Goal: Transaction & Acquisition: Book appointment/travel/reservation

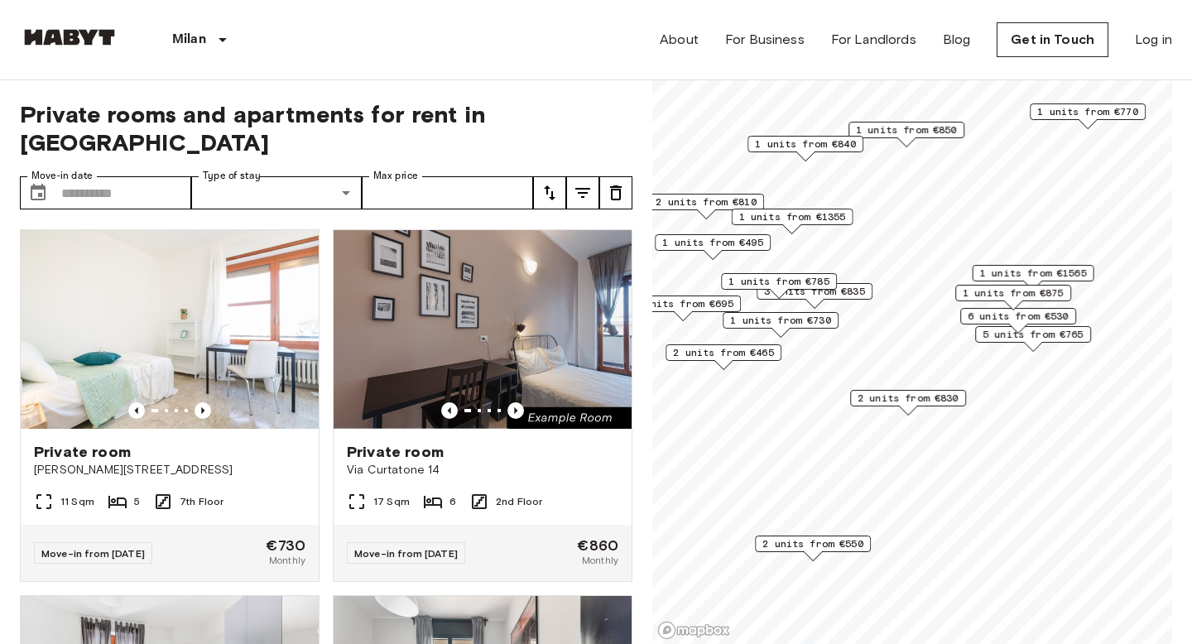
click at [845, 291] on span "3 units from €835" at bounding box center [814, 291] width 101 height 15
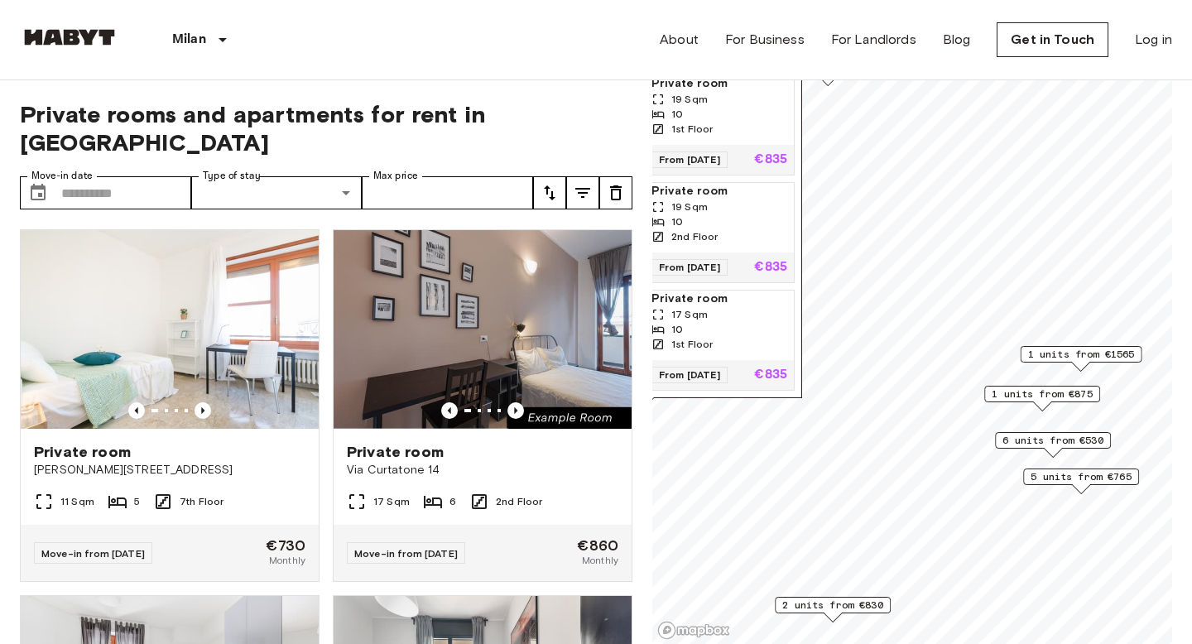
click at [1056, 478] on span "5 units from €765" at bounding box center [1080, 476] width 101 height 15
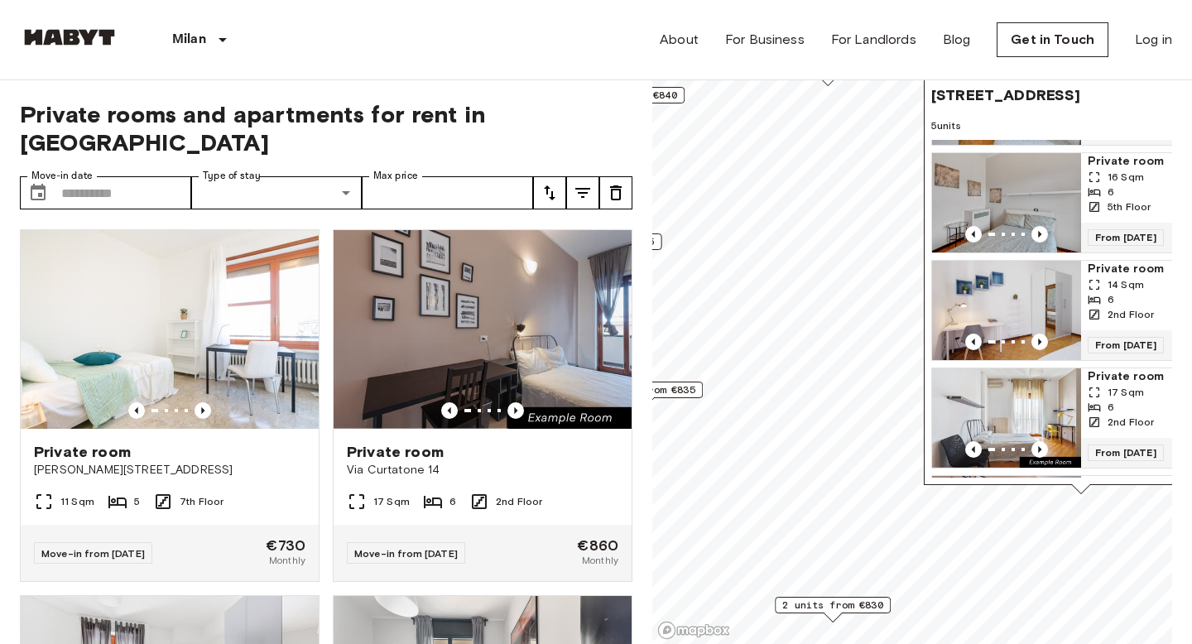
scroll to position [94, 0]
click at [1020, 288] on img "Map marker" at bounding box center [1006, 311] width 149 height 99
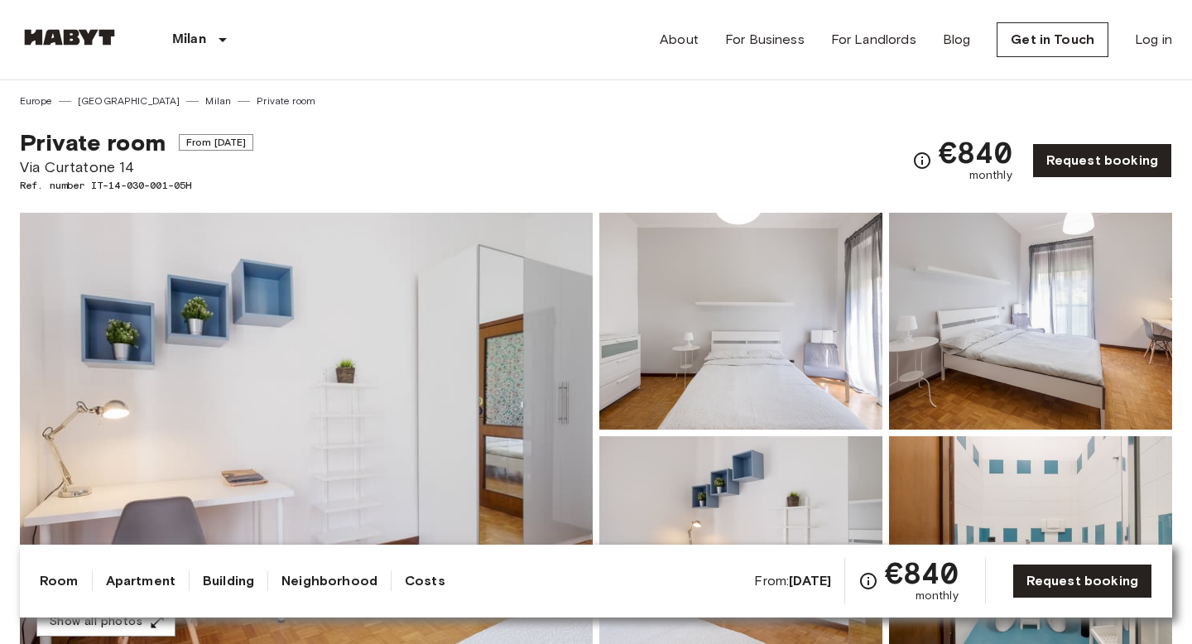
click at [375, 365] on img at bounding box center [306, 433] width 573 height 440
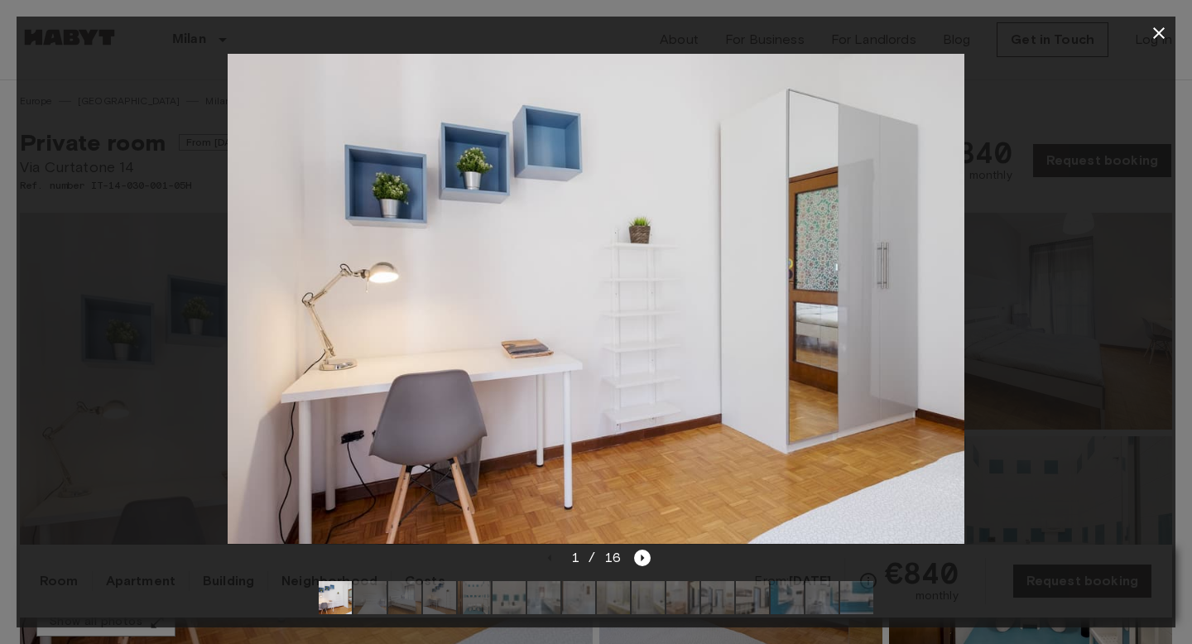
click at [1157, 332] on div at bounding box center [596, 299] width 1159 height 498
click at [717, 519] on img at bounding box center [596, 299] width 736 height 491
click at [846, 466] on img at bounding box center [596, 299] width 736 height 491
click at [636, 564] on icon "Next image" at bounding box center [642, 558] width 17 height 17
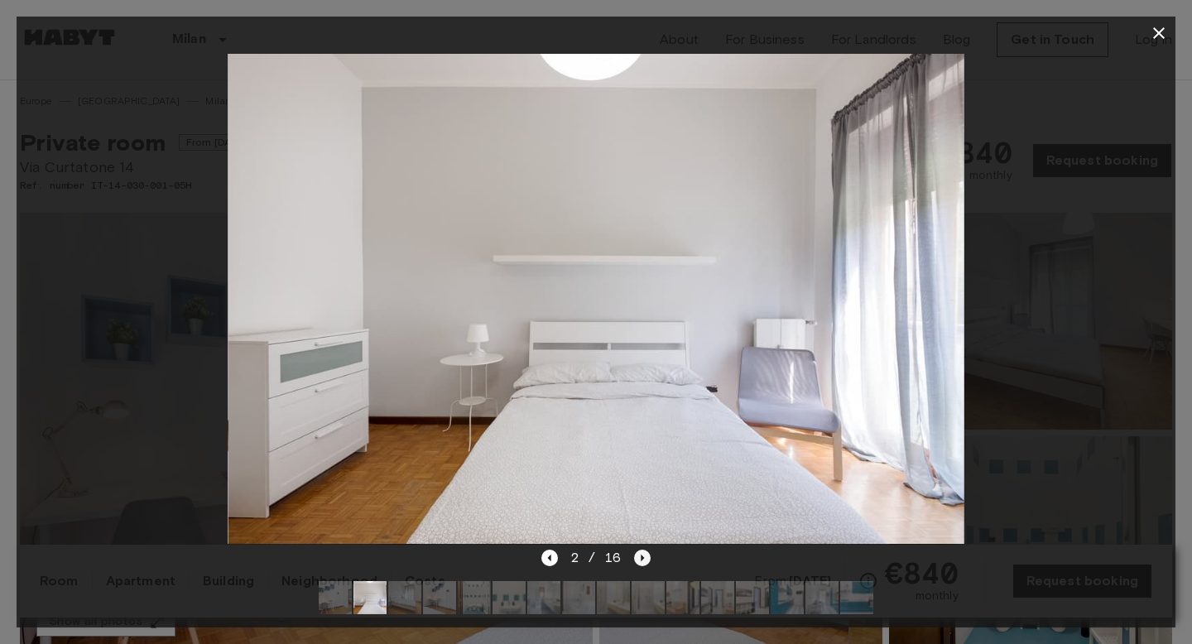
click at [636, 564] on icon "Next image" at bounding box center [642, 558] width 17 height 17
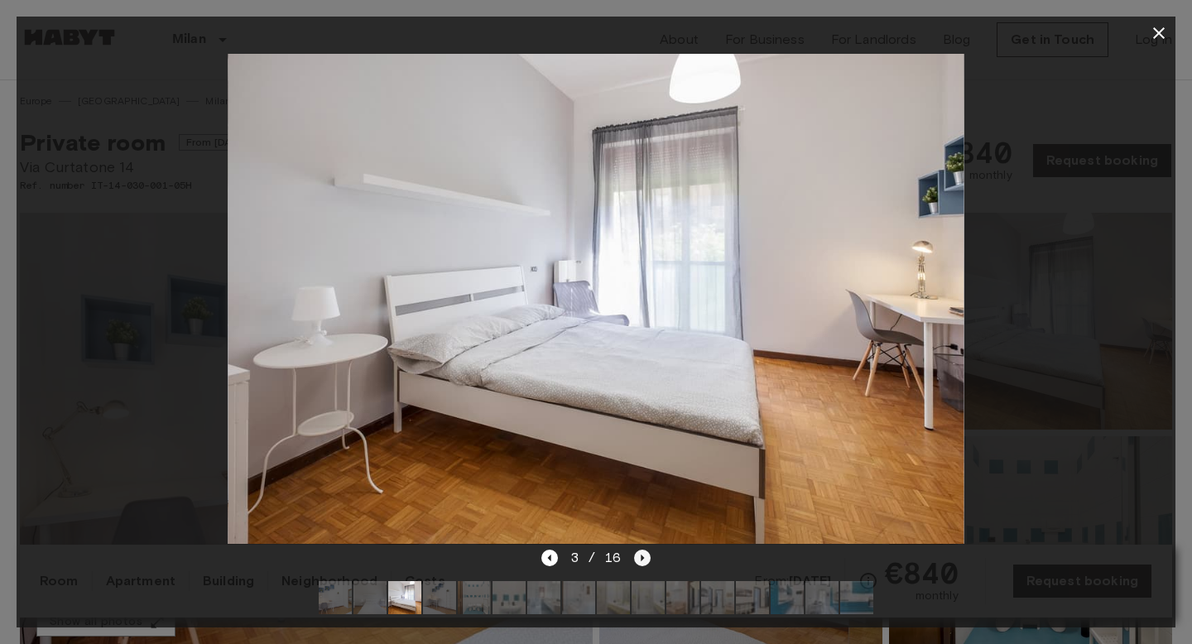
click at [636, 564] on icon "Next image" at bounding box center [642, 558] width 17 height 17
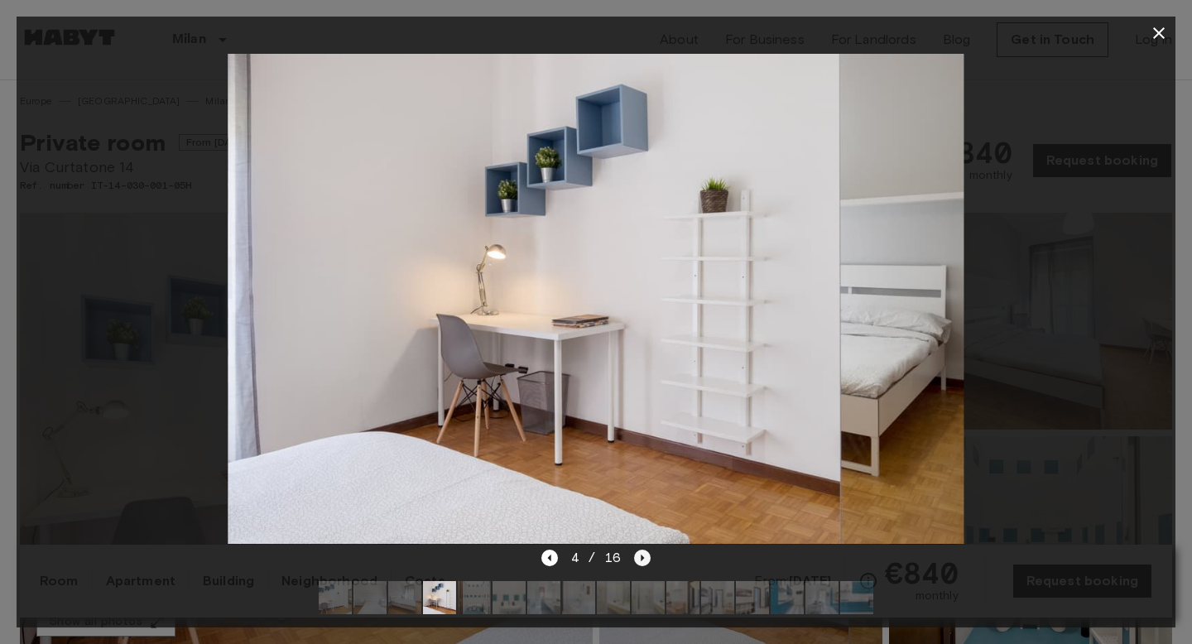
click at [636, 564] on icon "Next image" at bounding box center [642, 558] width 17 height 17
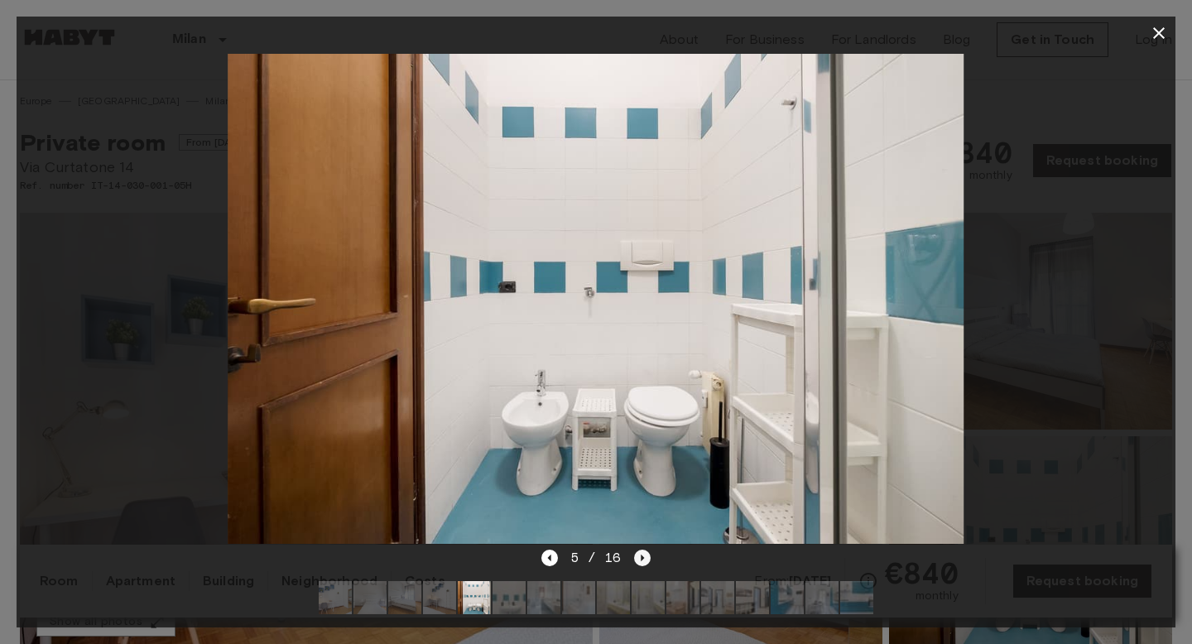
click at [636, 564] on icon "Next image" at bounding box center [642, 558] width 17 height 17
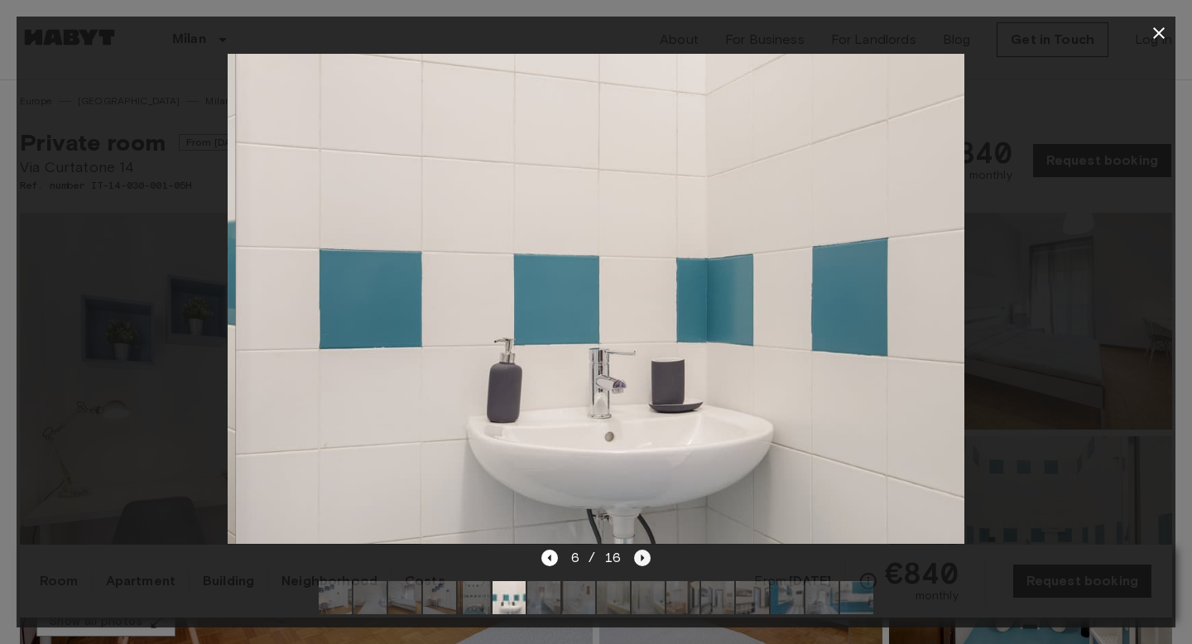
click at [636, 564] on icon "Next image" at bounding box center [642, 558] width 17 height 17
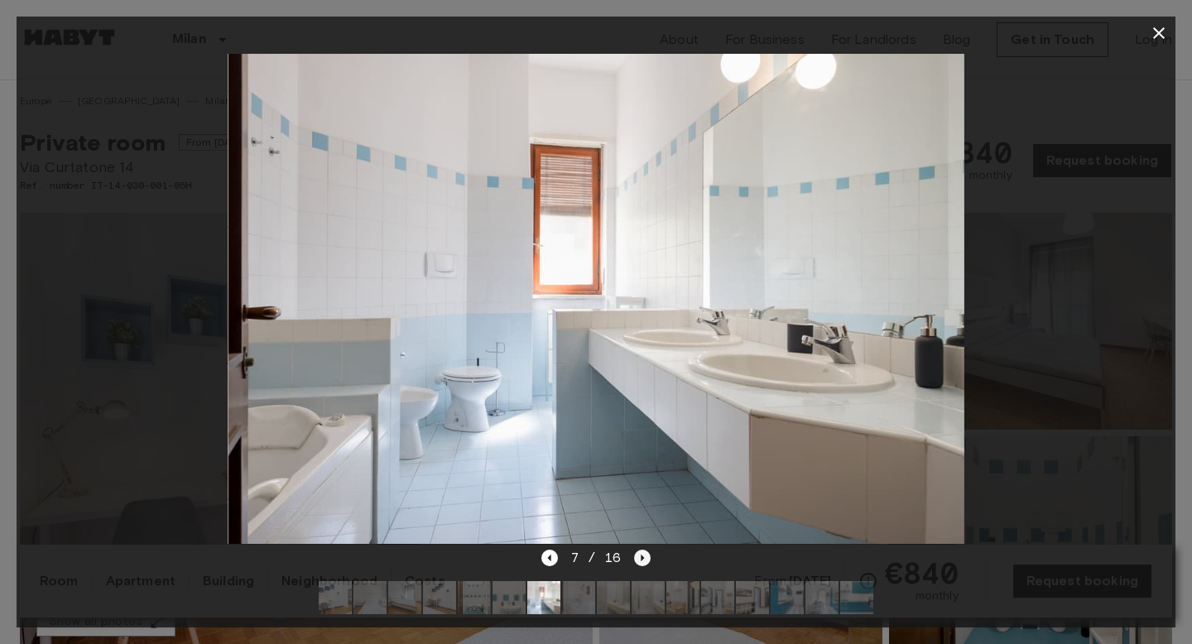
click at [636, 564] on icon "Next image" at bounding box center [642, 558] width 17 height 17
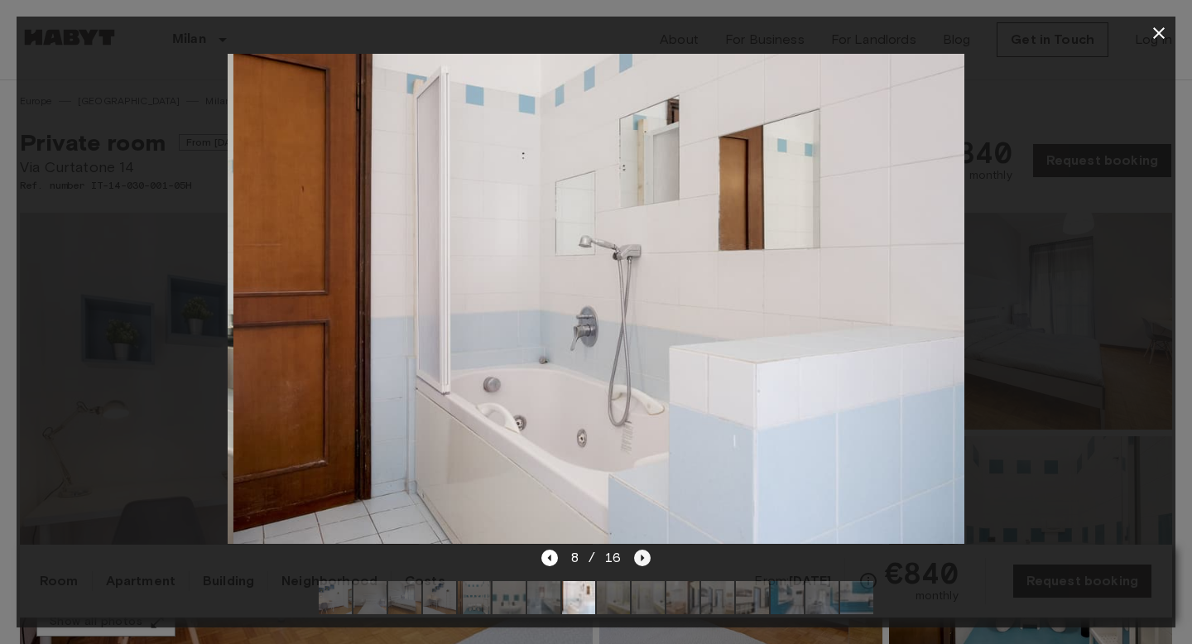
click at [636, 564] on icon "Next image" at bounding box center [642, 558] width 17 height 17
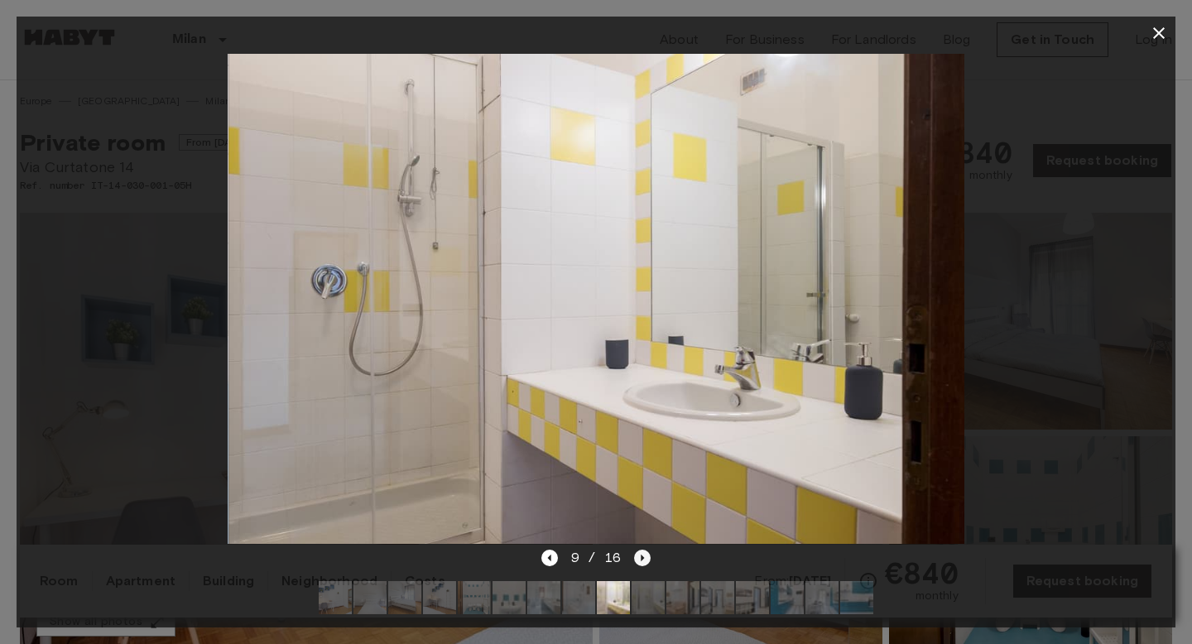
click at [636, 564] on icon "Next image" at bounding box center [642, 558] width 17 height 17
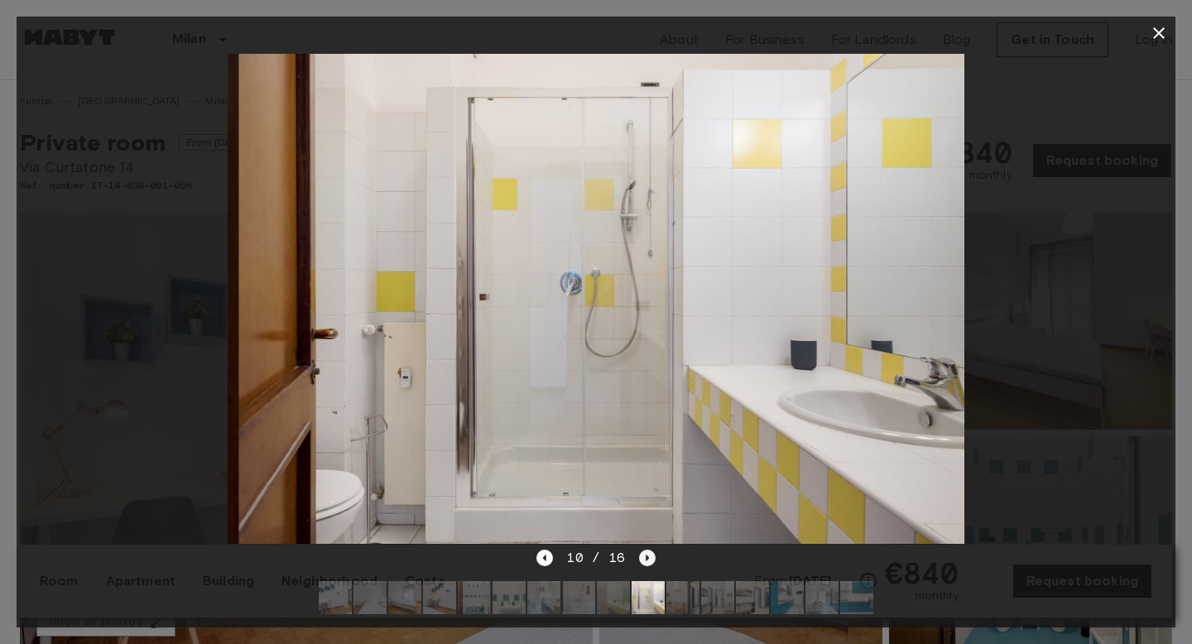
click at [636, 564] on div "10 / 16" at bounding box center [595, 558] width 118 height 20
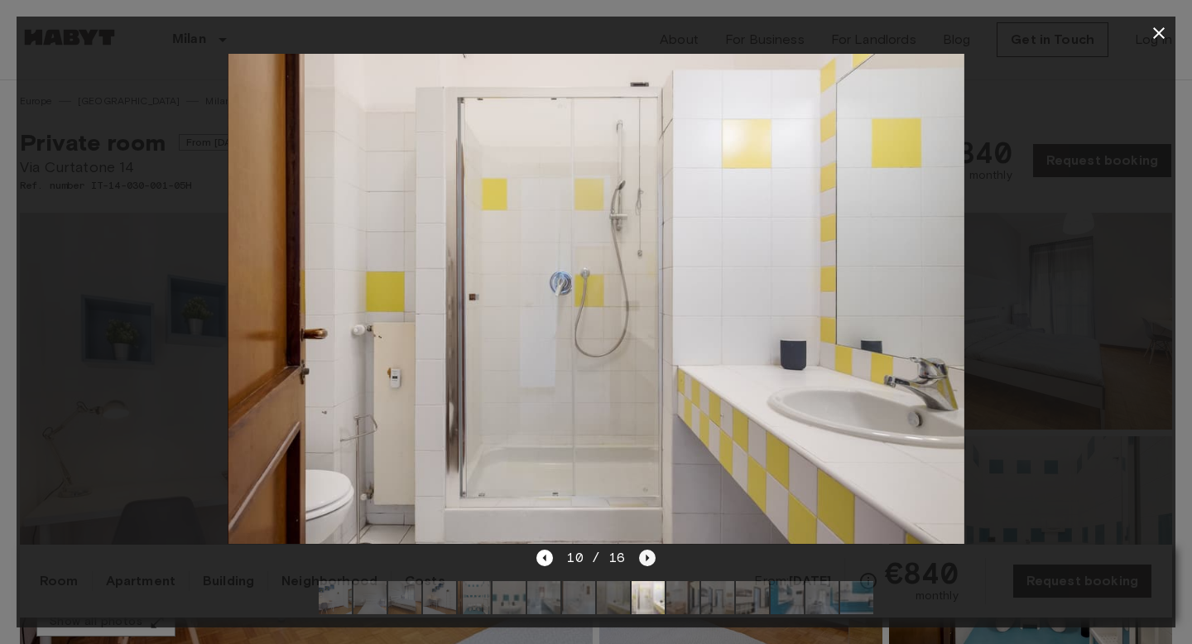
click at [636, 564] on div "10 / 16" at bounding box center [595, 558] width 118 height 20
click at [643, 560] on icon "Next image" at bounding box center [647, 558] width 17 height 17
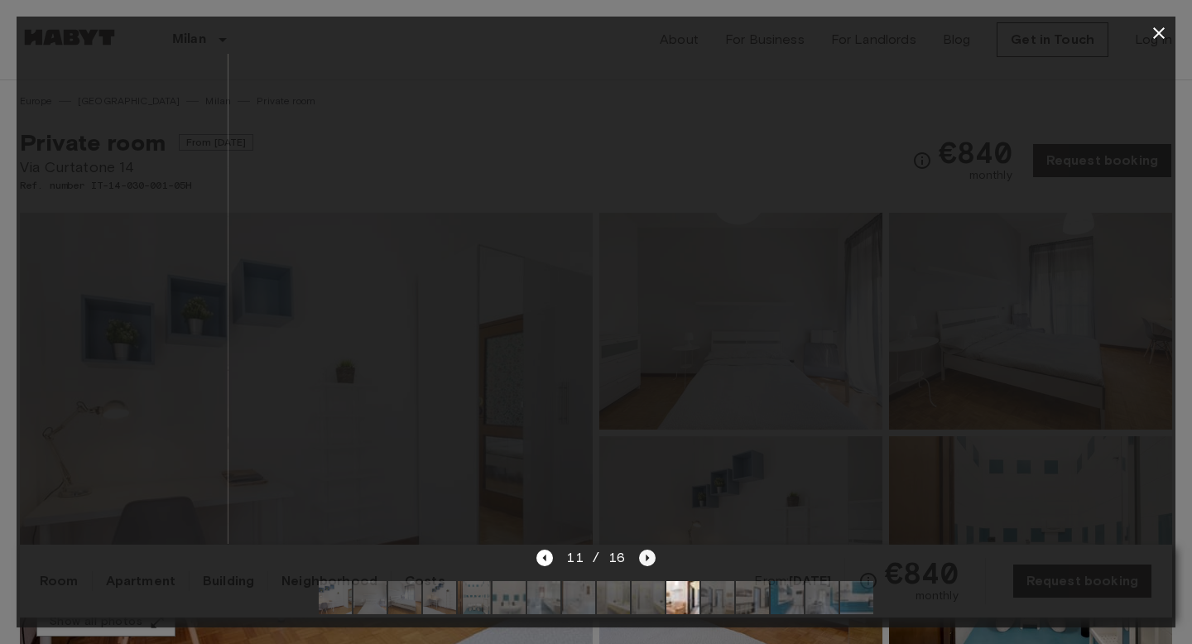
click at [643, 560] on icon "Next image" at bounding box center [647, 558] width 17 height 17
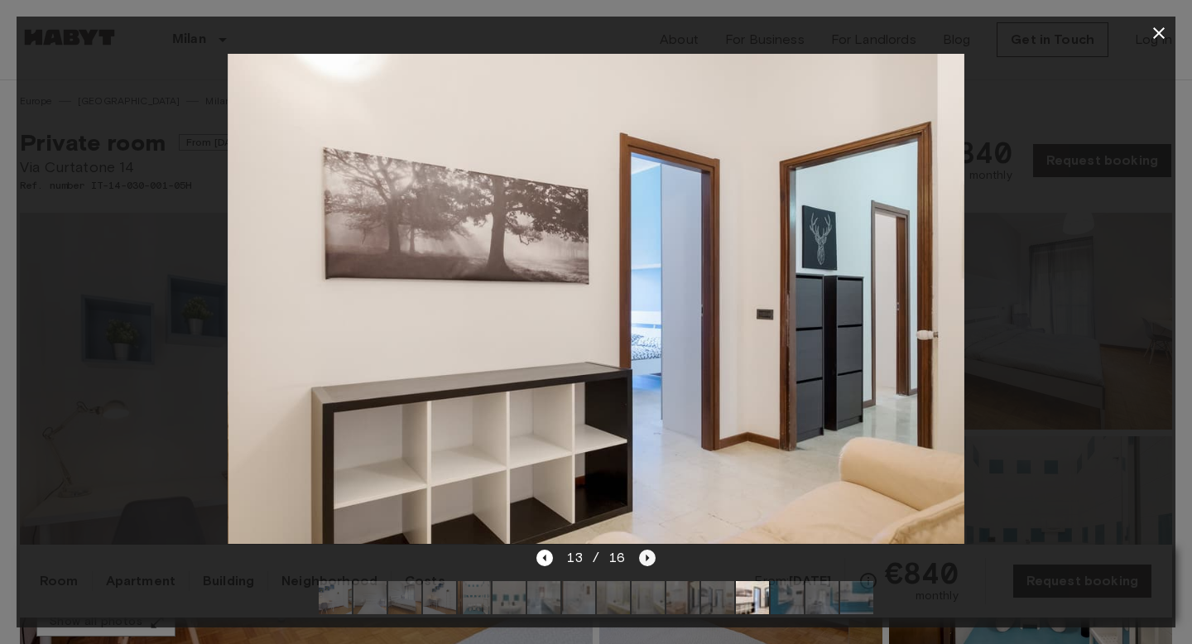
click at [643, 560] on icon "Next image" at bounding box center [647, 558] width 17 height 17
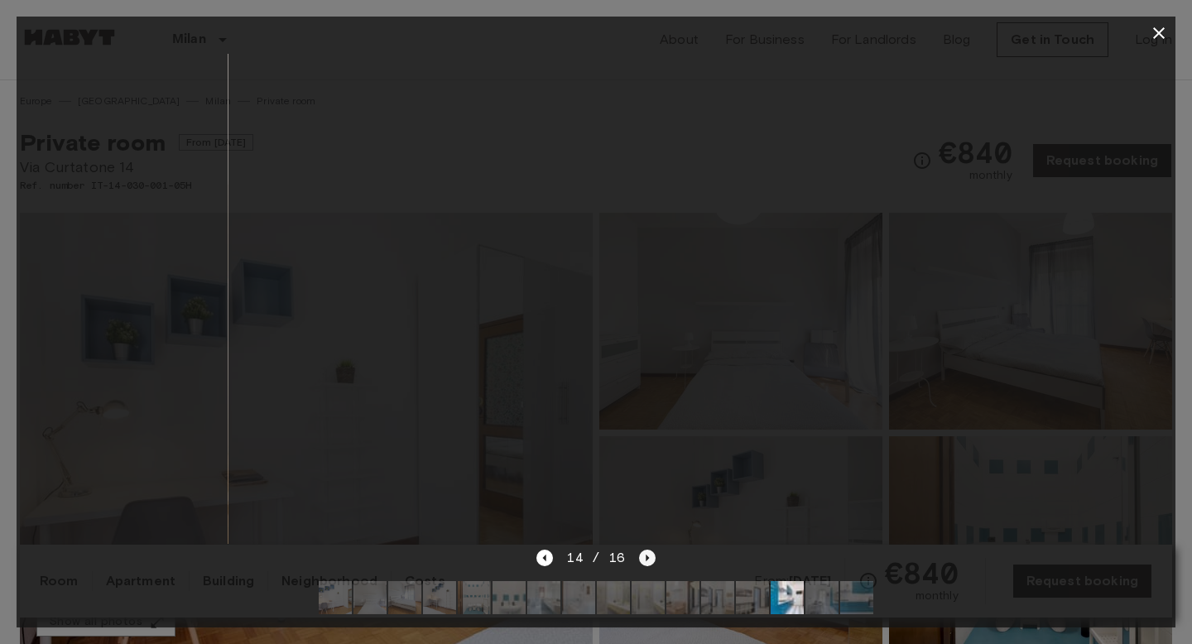
click at [643, 560] on icon "Next image" at bounding box center [647, 558] width 17 height 17
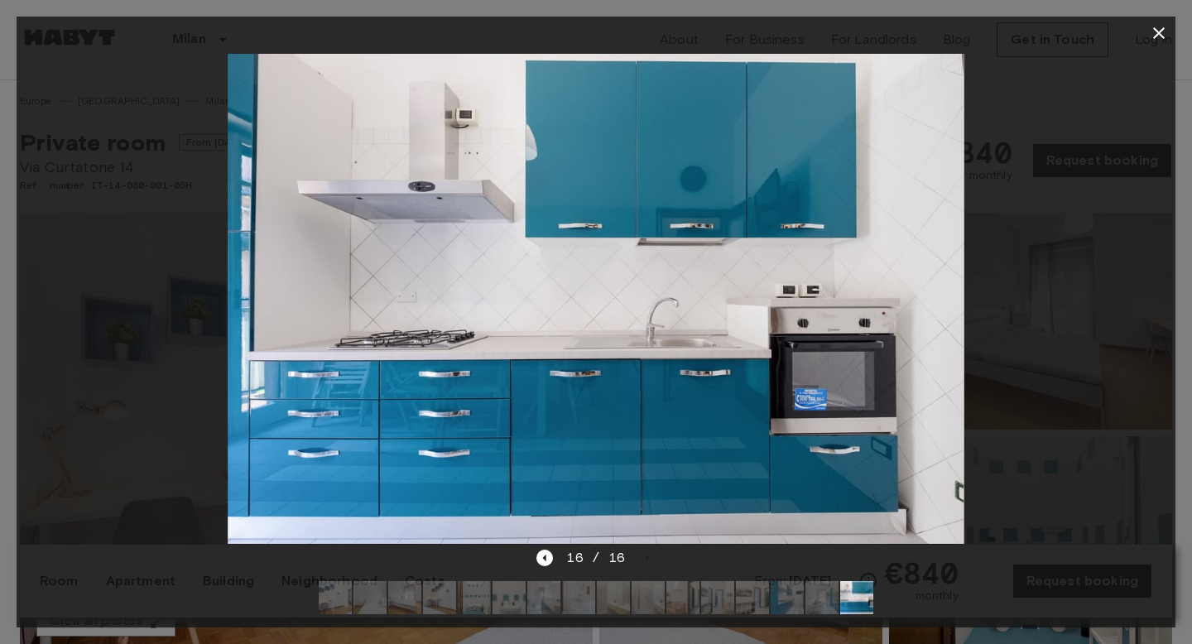
click at [1160, 36] on icon "button" at bounding box center [1159, 33] width 12 height 12
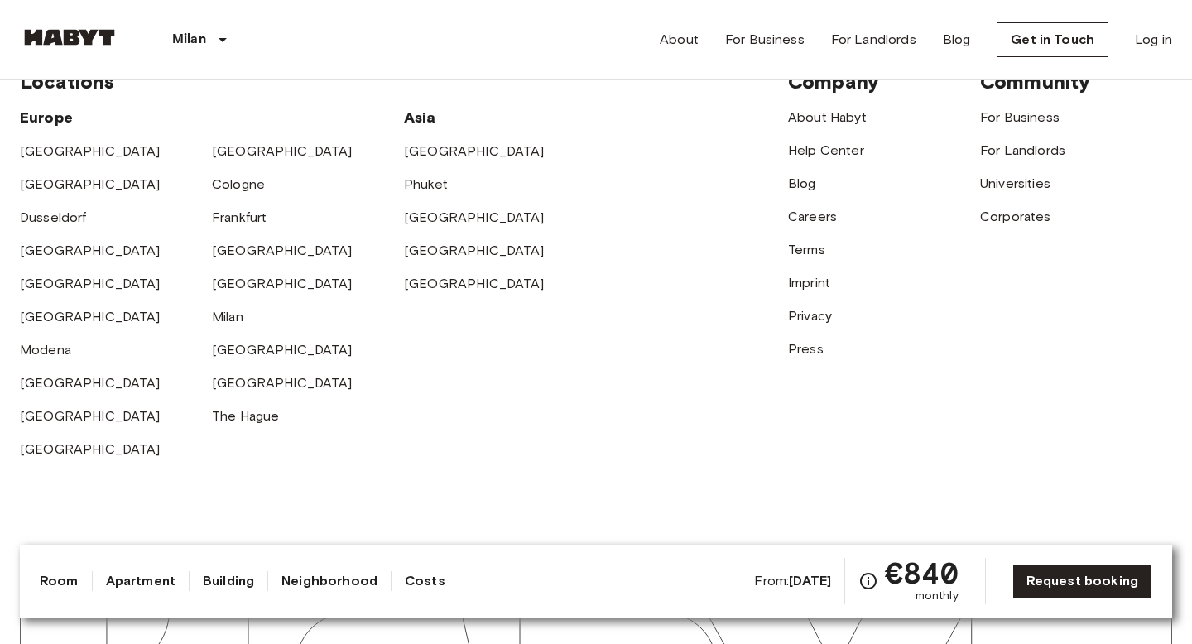
scroll to position [3728, 0]
